Goal: Navigation & Orientation: Find specific page/section

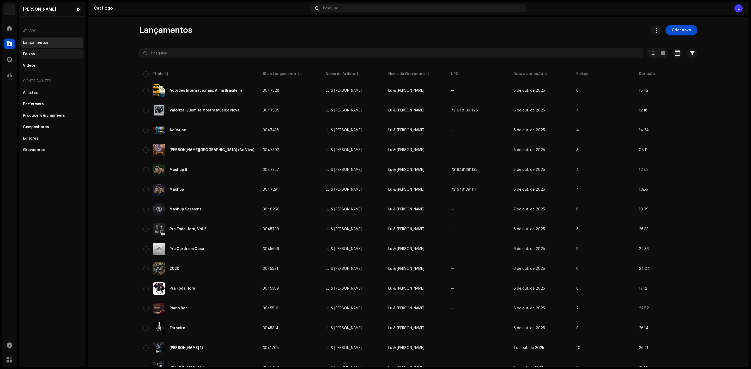
click at [43, 53] on div "Faixas" at bounding box center [52, 54] width 58 height 4
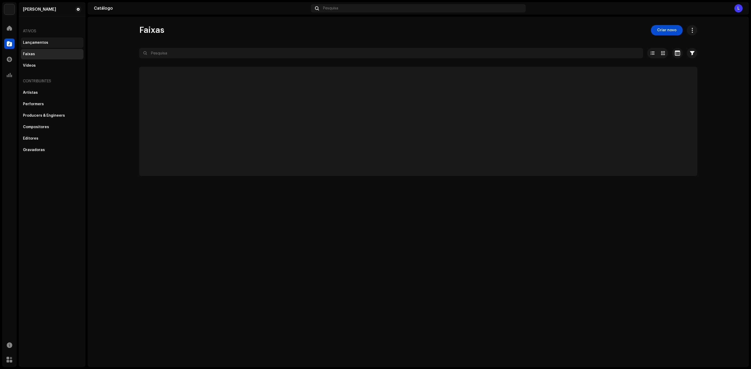
click at [55, 41] on div "Lançamentos" at bounding box center [52, 43] width 58 height 4
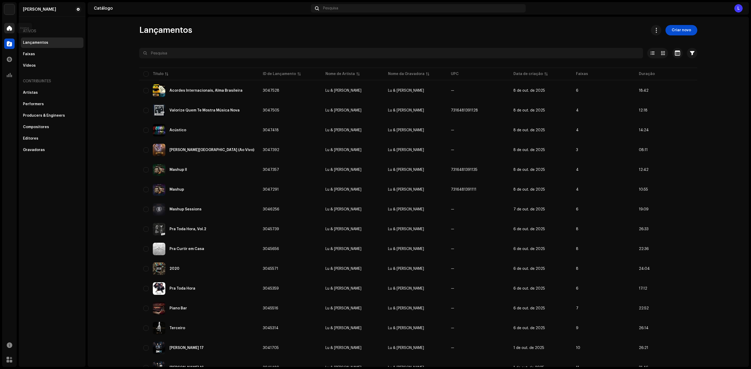
click at [7, 29] on span at bounding box center [9, 28] width 5 height 4
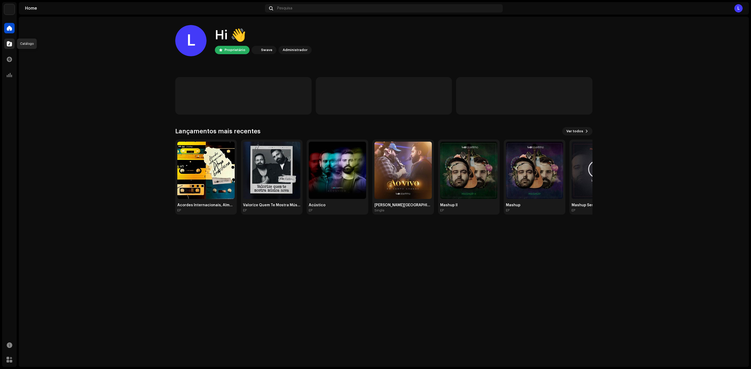
click at [11, 42] on span at bounding box center [9, 44] width 5 height 4
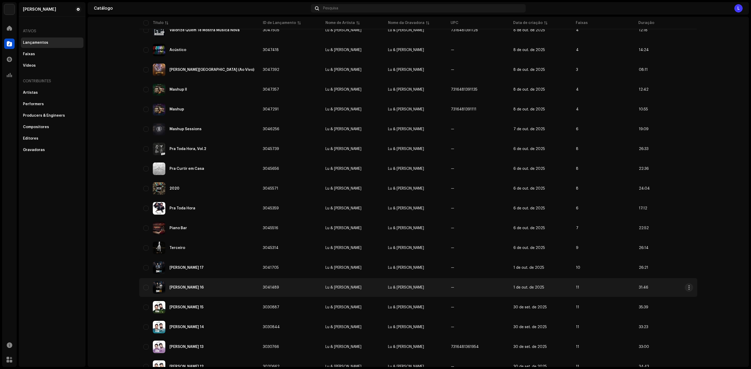
scroll to position [78, 0]
